Goal: Navigation & Orientation: Find specific page/section

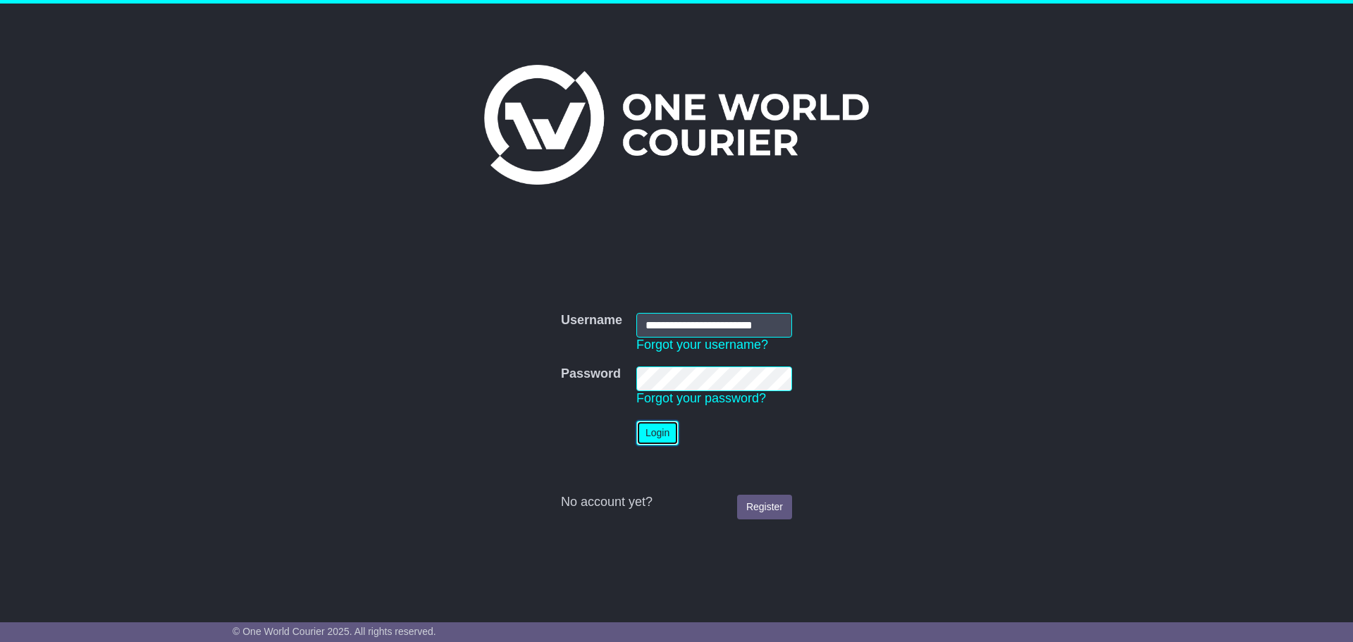
click at [670, 434] on button "Login" at bounding box center [658, 433] width 42 height 25
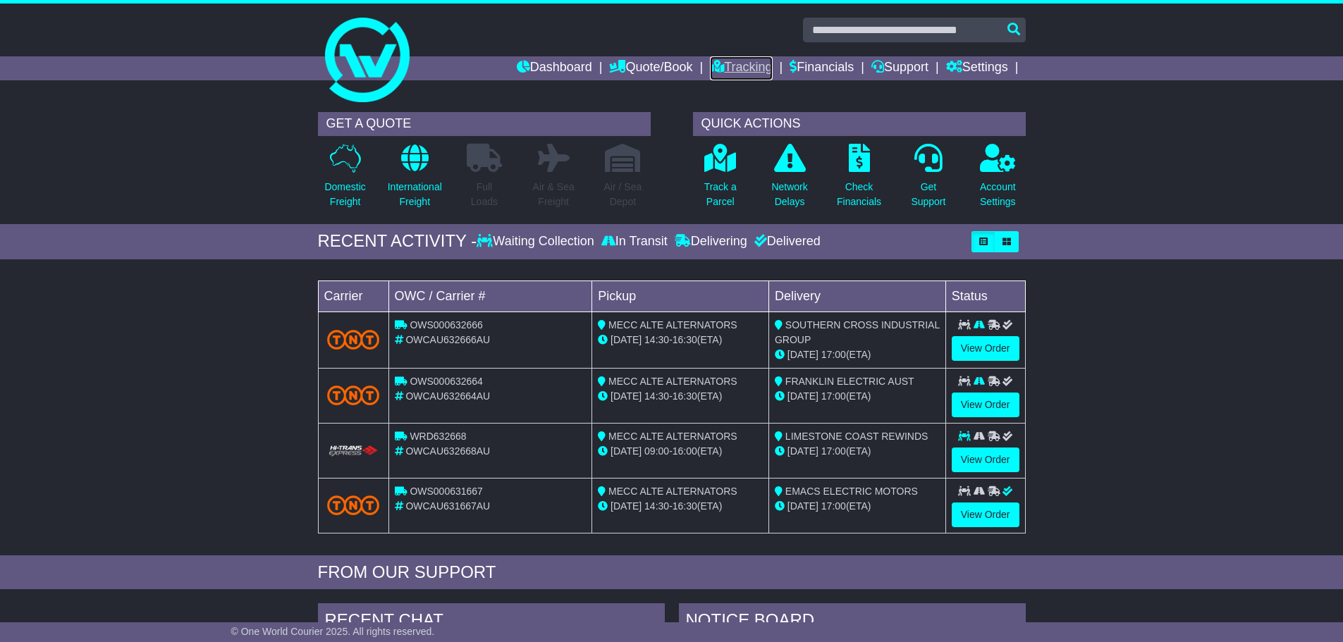
click at [739, 71] on link "Tracking" at bounding box center [741, 68] width 62 height 24
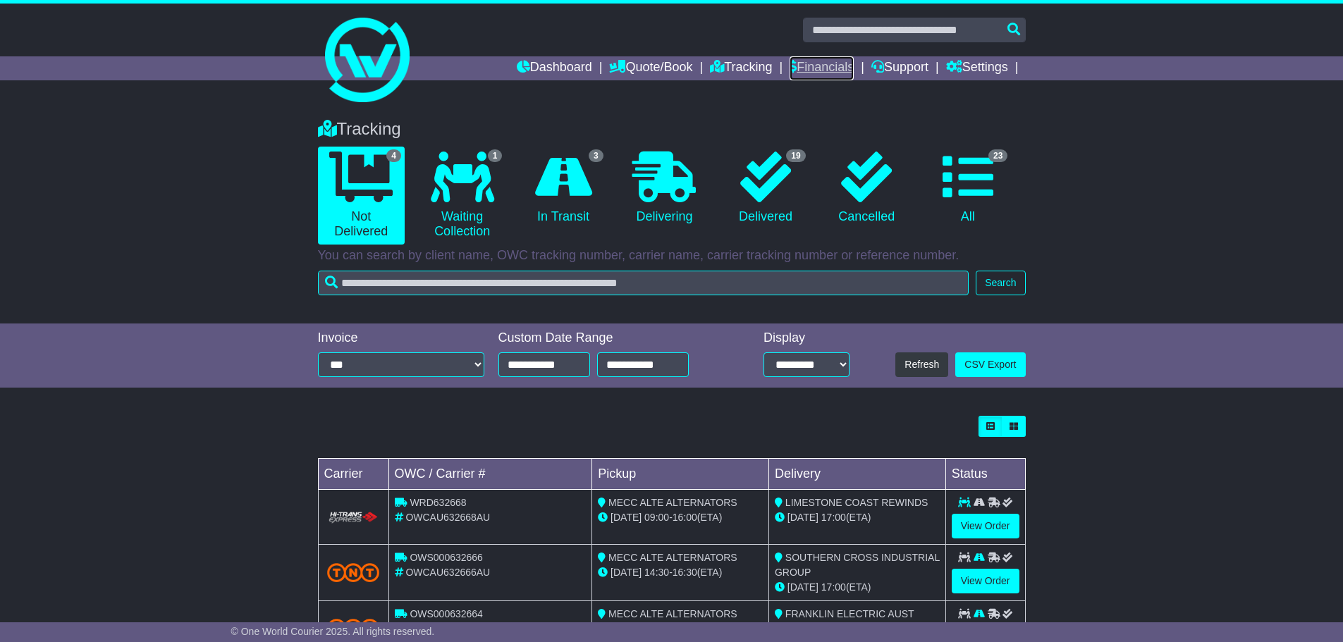
click at [809, 66] on link "Financials" at bounding box center [822, 68] width 64 height 24
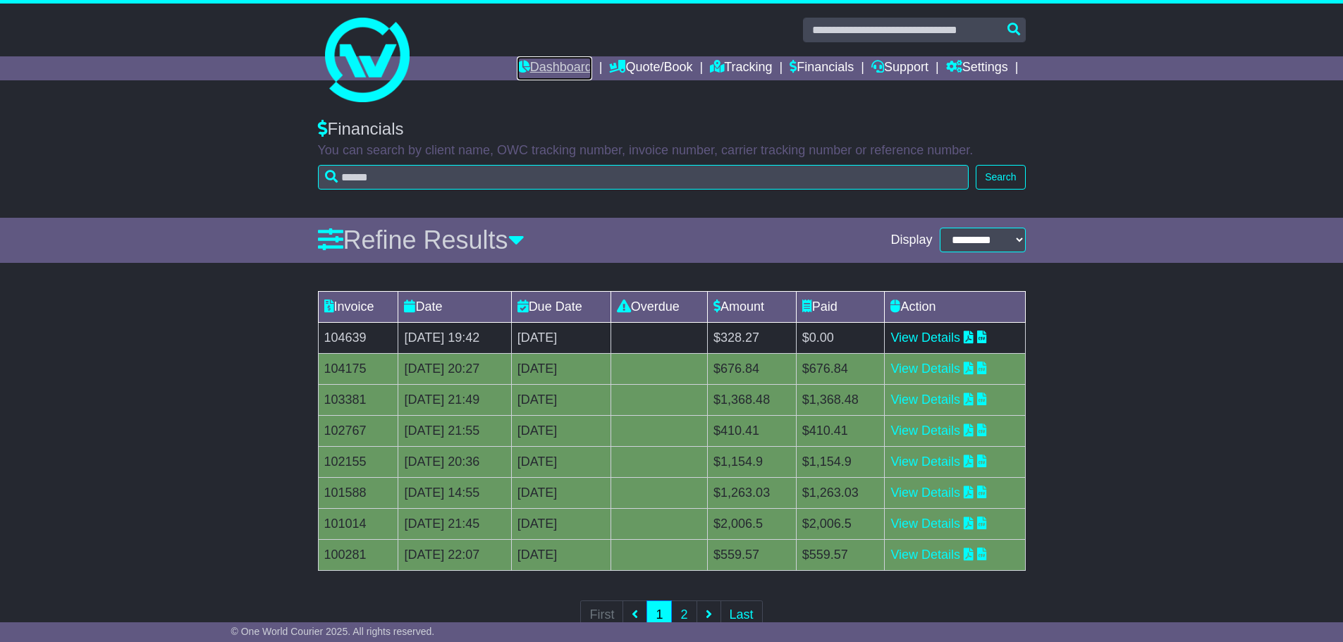
click at [537, 70] on link "Dashboard" at bounding box center [554, 68] width 75 height 24
